Goal: Information Seeking & Learning: Learn about a topic

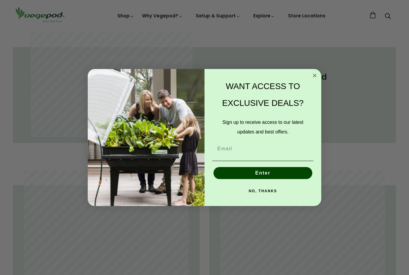
scroll to position [314, 0]
click at [314, 79] on circle "Close dialog" at bounding box center [315, 75] width 7 height 7
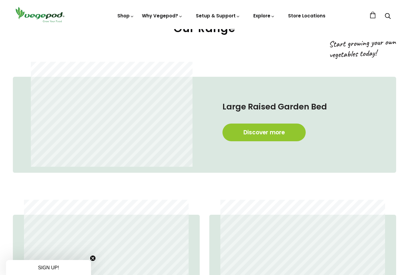
scroll to position [284, 0]
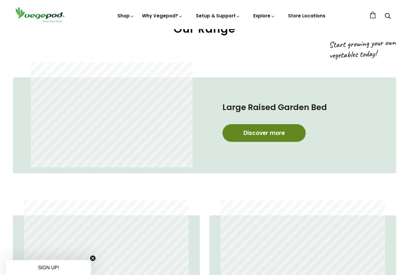
click at [272, 129] on link "Discover more" at bounding box center [264, 133] width 83 height 18
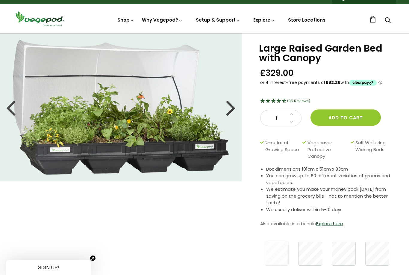
scroll to position [10, 0]
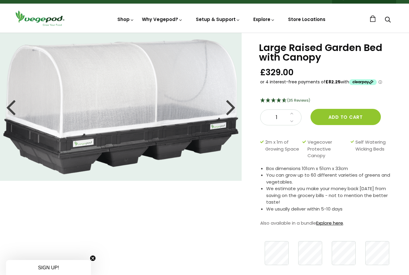
click at [336, 223] on link "Explore here" at bounding box center [329, 223] width 27 height 6
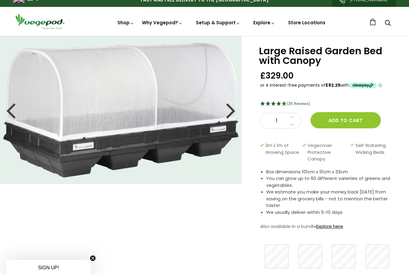
scroll to position [0, 0]
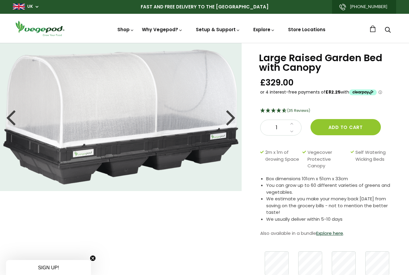
click at [233, 114] on div at bounding box center [231, 116] width 10 height 27
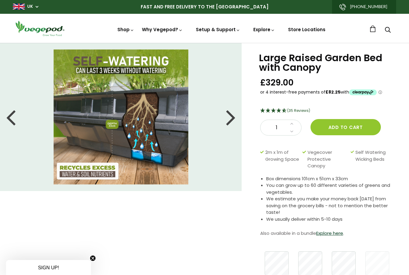
click at [230, 118] on div at bounding box center [231, 116] width 10 height 27
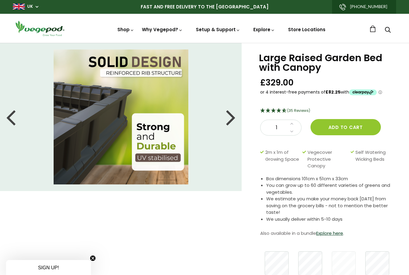
click at [235, 116] on div at bounding box center [231, 116] width 10 height 27
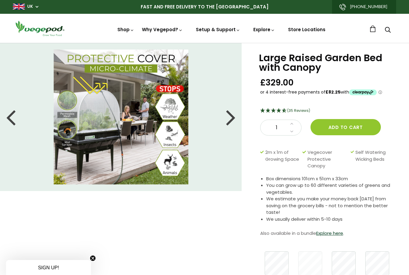
click at [227, 118] on div at bounding box center [231, 116] width 10 height 27
